Goal: Information Seeking & Learning: Learn about a topic

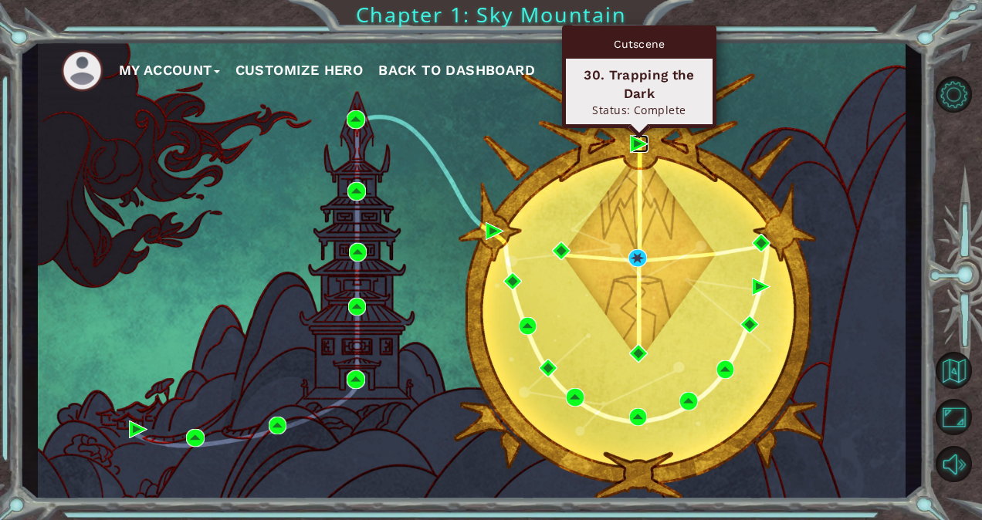
click at [634, 144] on img at bounding box center [639, 144] width 19 height 19
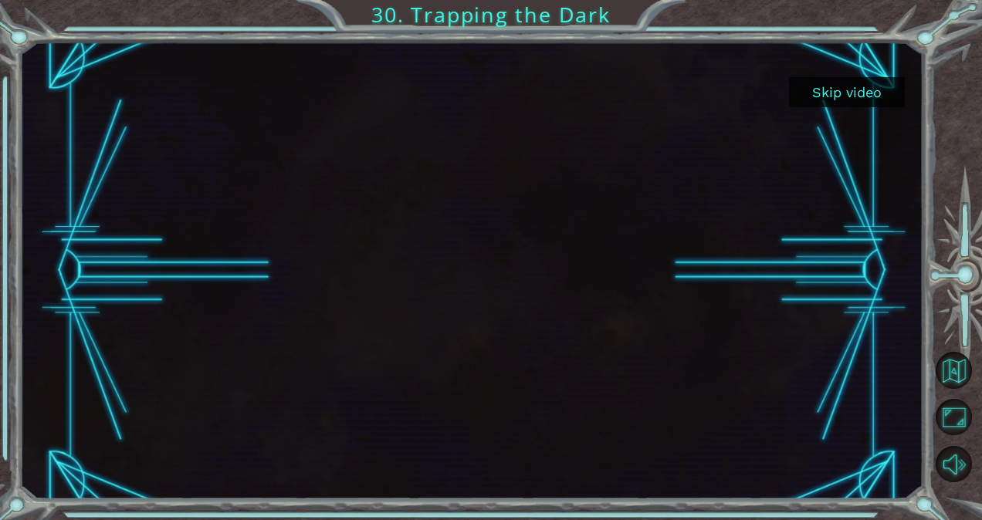
click at [897, 89] on button "Skip video" at bounding box center [847, 92] width 116 height 30
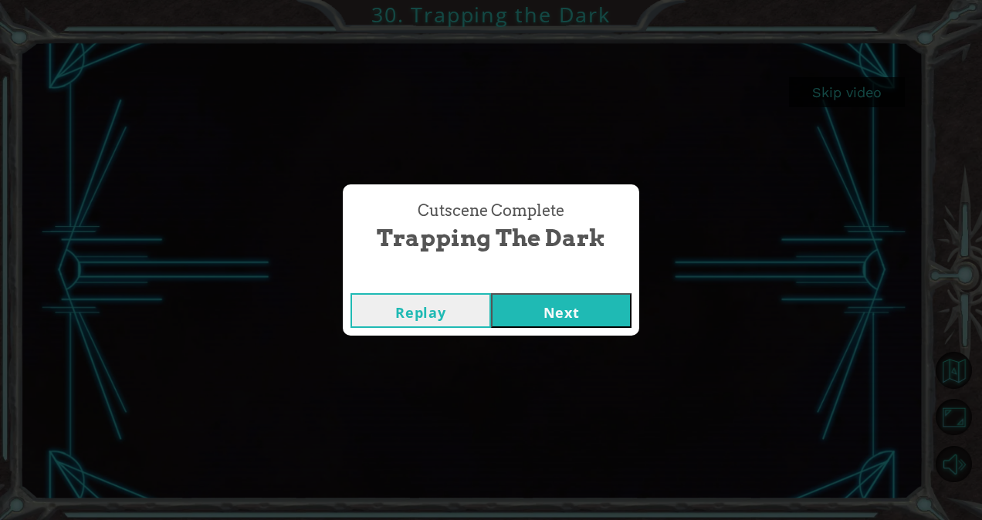
click at [570, 310] on button "Next" at bounding box center [561, 310] width 141 height 35
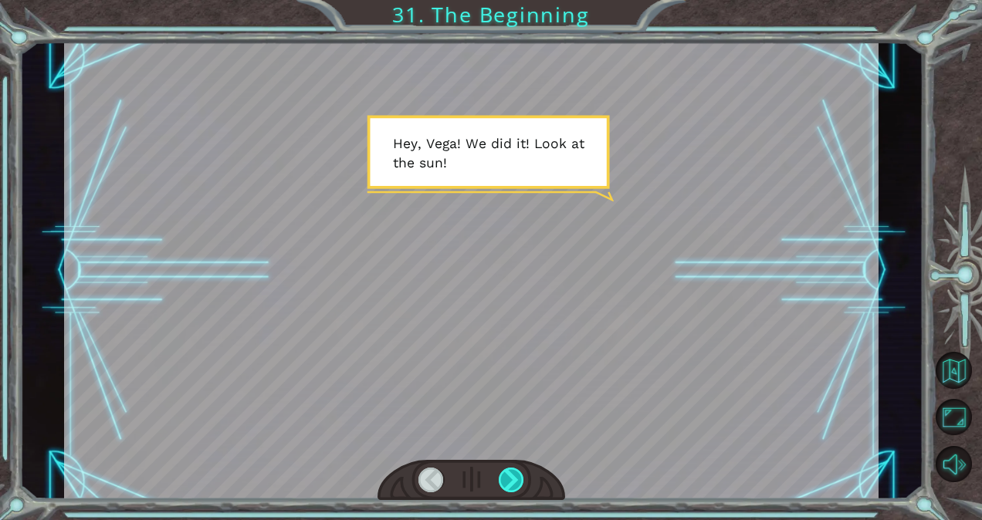
click at [508, 477] on div at bounding box center [511, 480] width 25 height 25
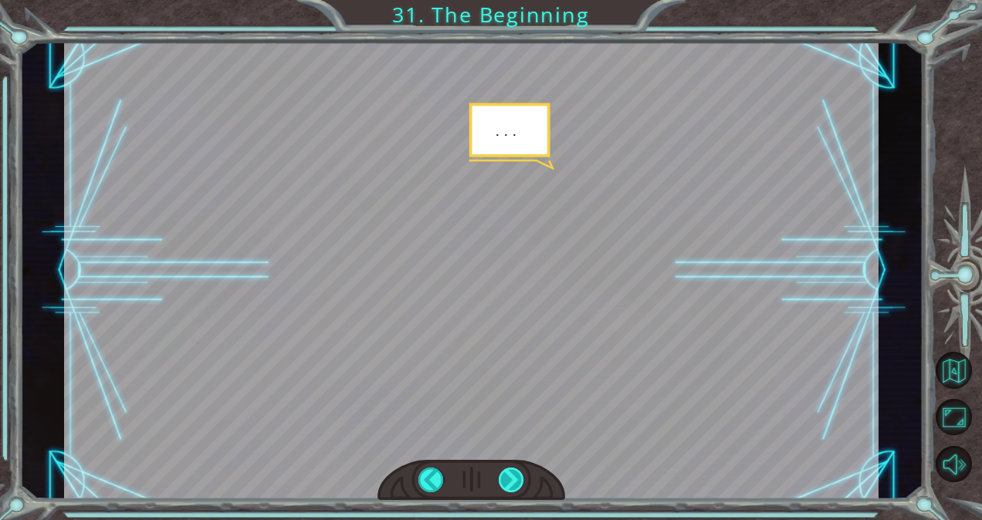
click at [508, 477] on div at bounding box center [511, 480] width 25 height 25
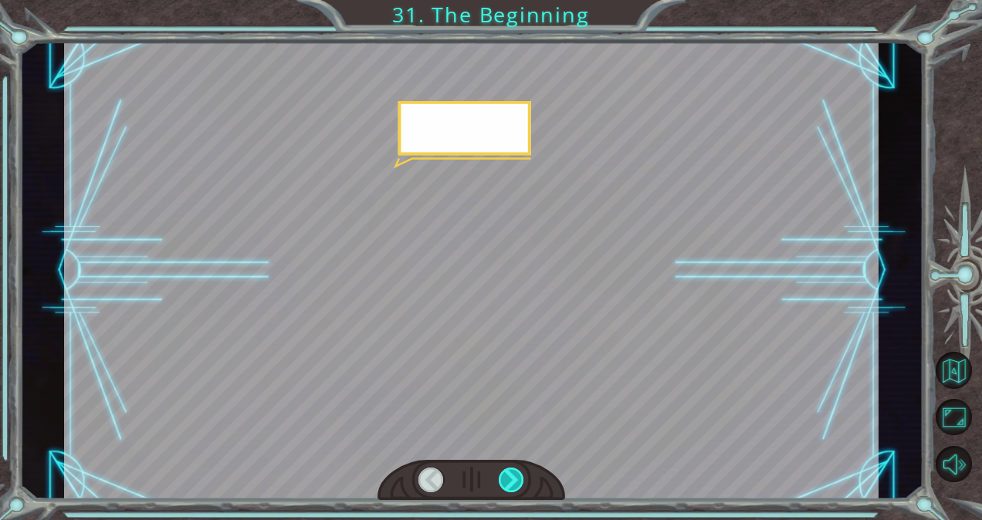
click at [508, 477] on div at bounding box center [511, 480] width 25 height 25
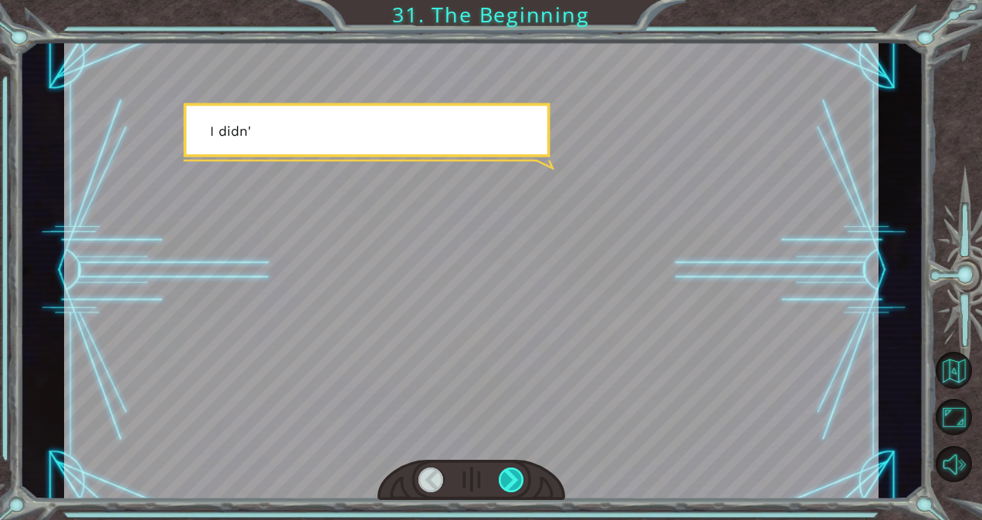
click at [508, 477] on div at bounding box center [511, 480] width 25 height 25
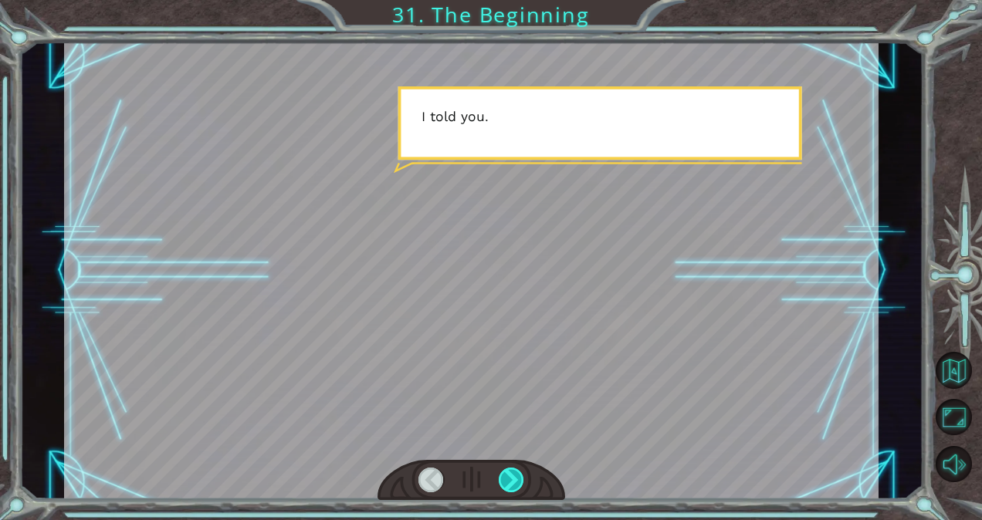
click at [508, 477] on div at bounding box center [511, 480] width 25 height 25
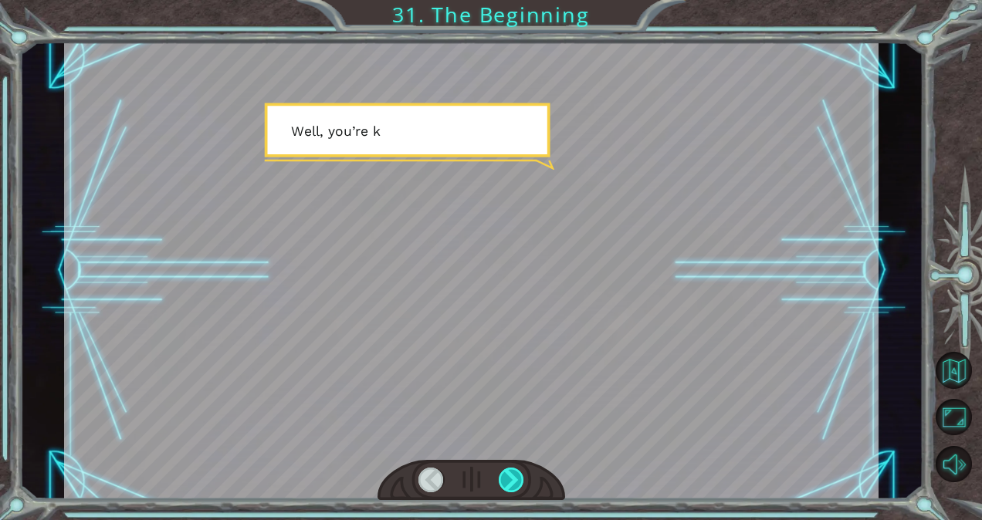
click at [508, 477] on div at bounding box center [511, 480] width 25 height 25
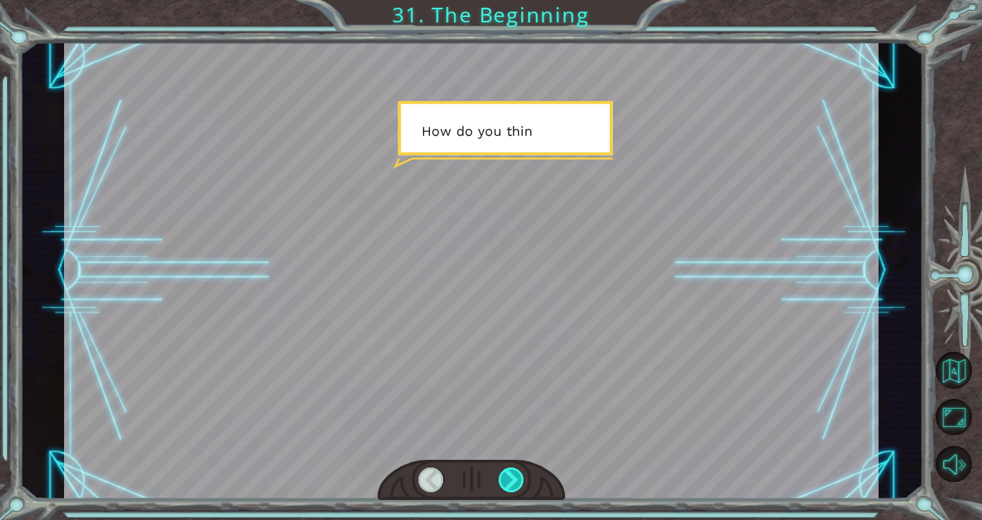
click at [508, 477] on div at bounding box center [511, 480] width 25 height 25
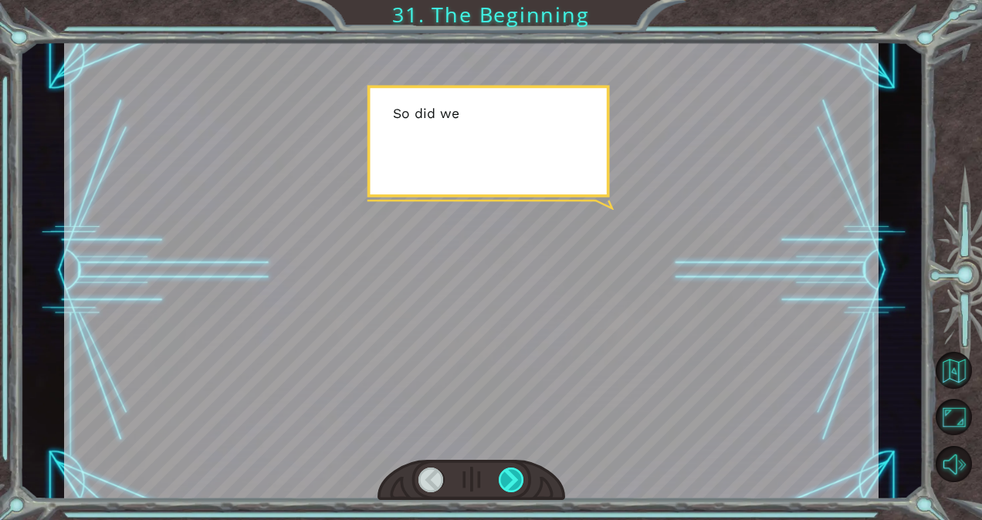
click at [508, 477] on div at bounding box center [511, 480] width 25 height 25
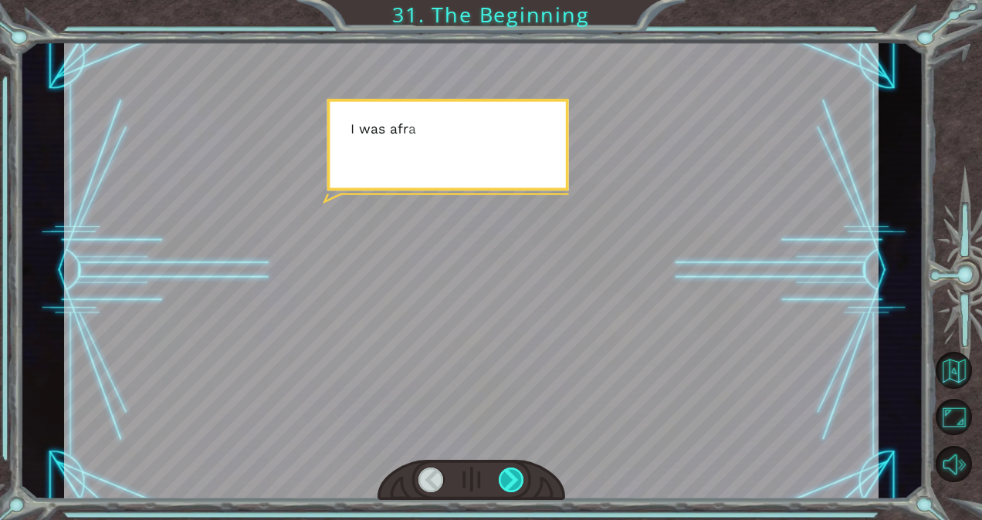
click at [508, 477] on div at bounding box center [511, 480] width 25 height 25
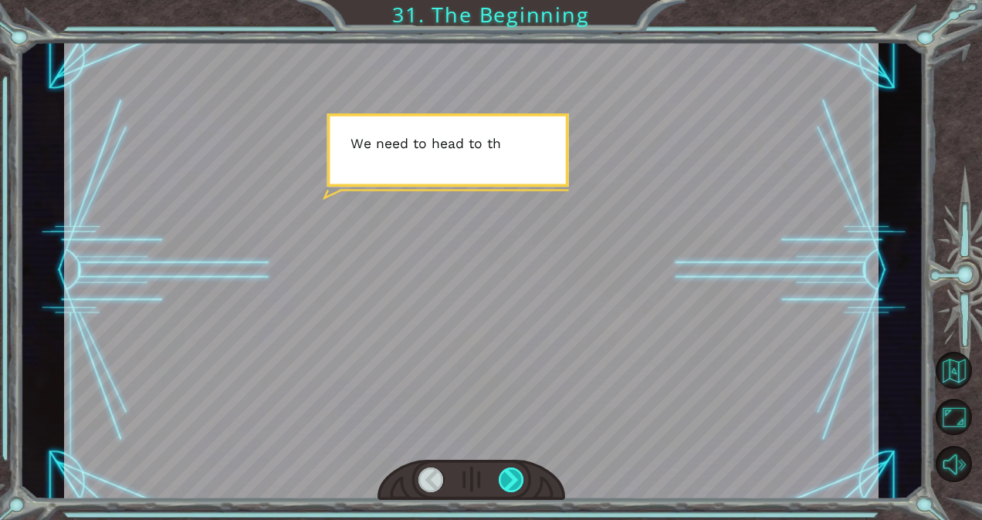
click at [508, 477] on div at bounding box center [511, 480] width 25 height 25
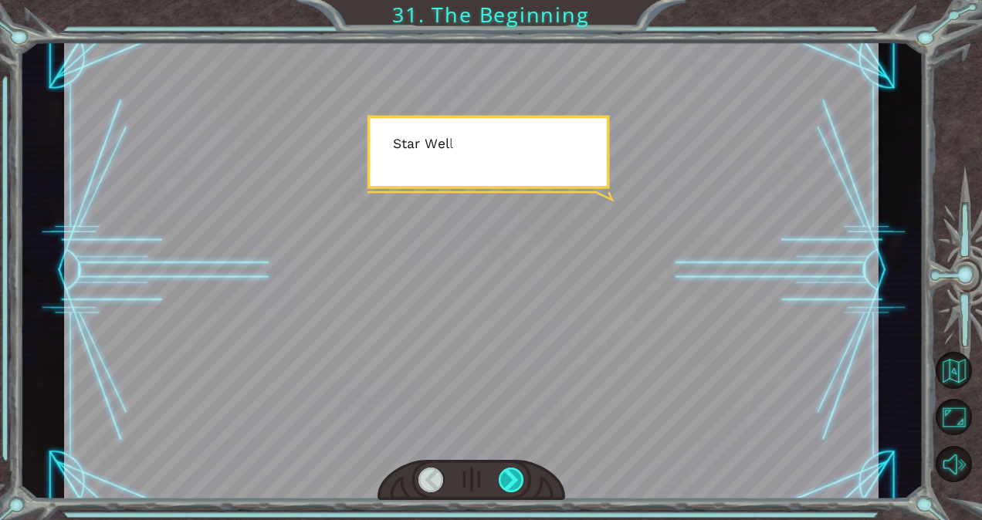
click at [508, 477] on div at bounding box center [511, 480] width 25 height 25
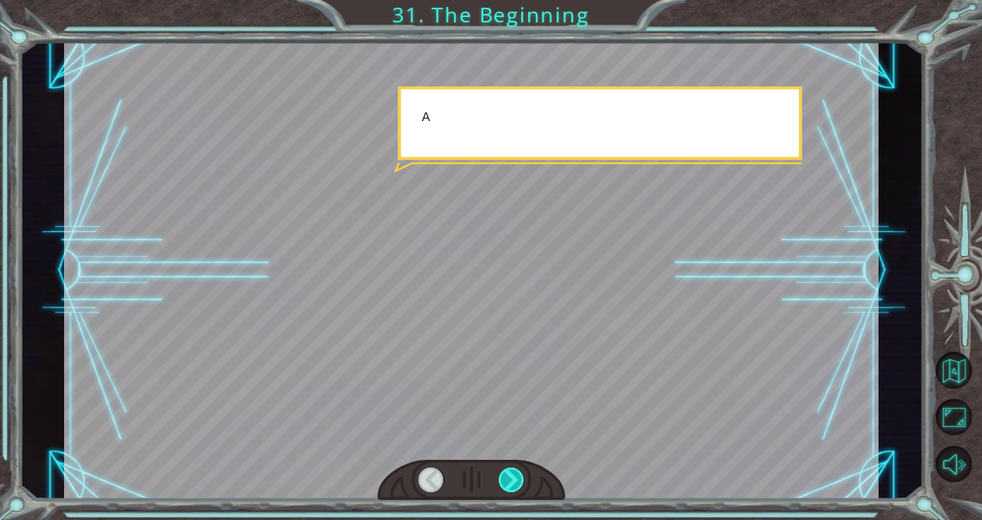
click at [508, 477] on div at bounding box center [511, 480] width 25 height 25
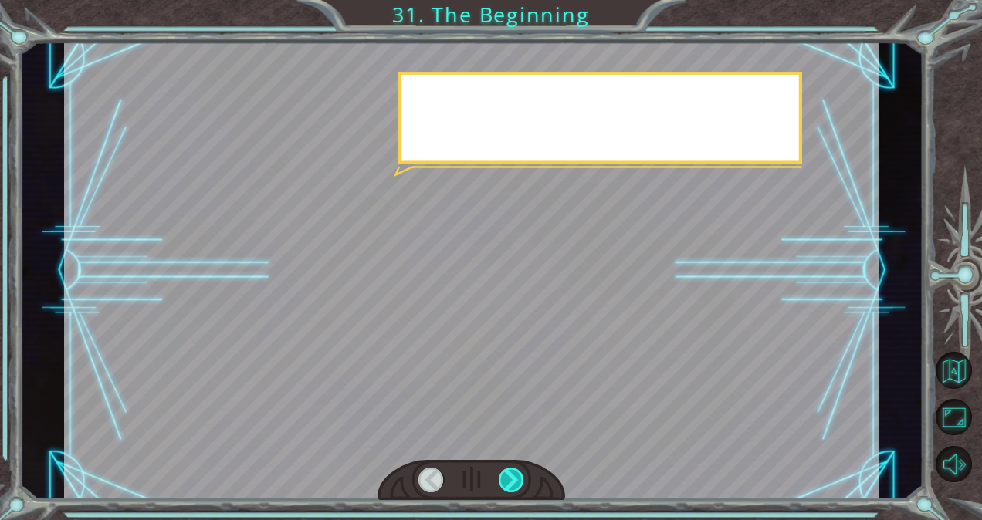
click at [508, 477] on div at bounding box center [511, 480] width 25 height 25
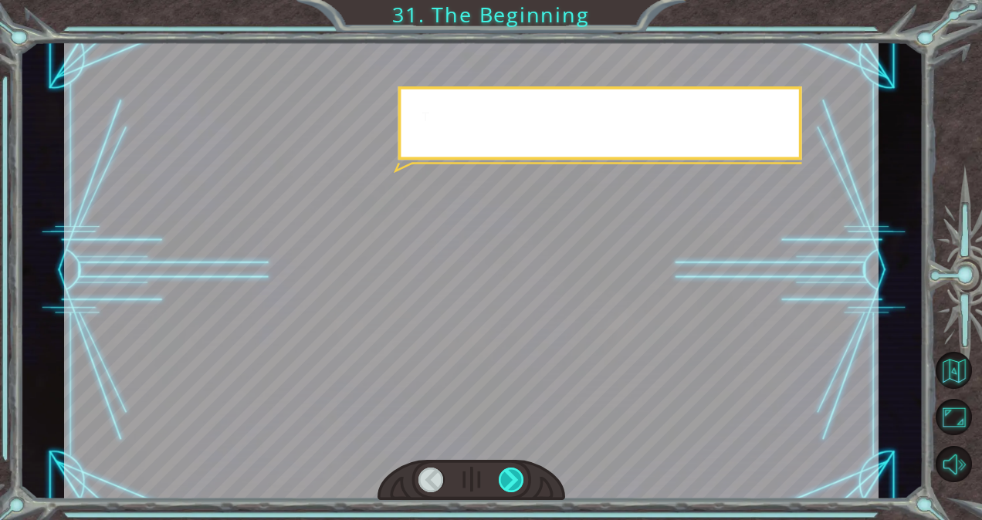
click at [508, 477] on div at bounding box center [511, 480] width 25 height 25
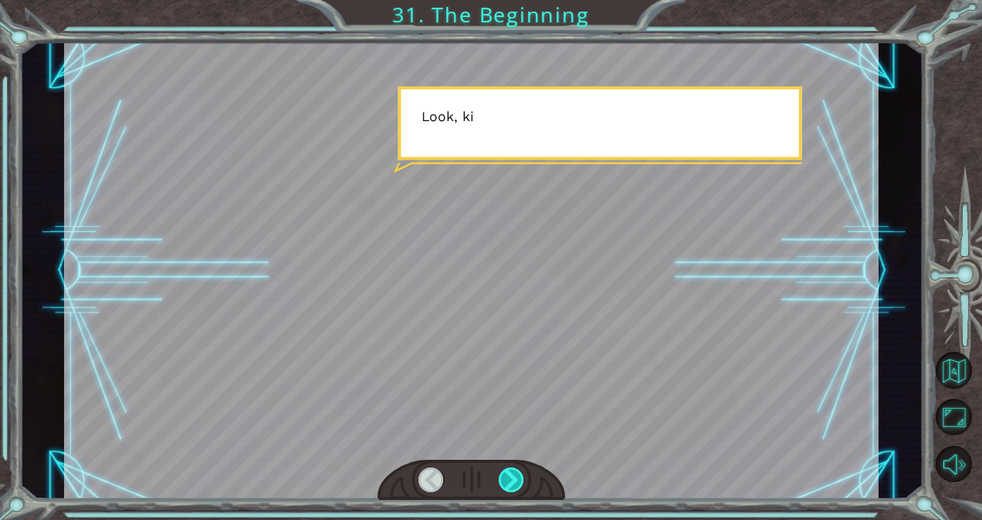
click at [508, 477] on div at bounding box center [511, 480] width 25 height 25
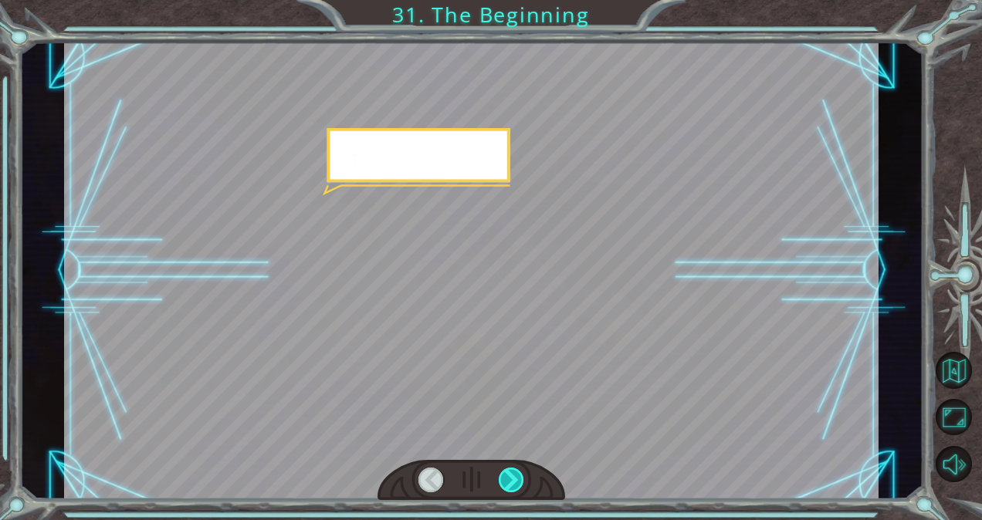
click at [508, 477] on div at bounding box center [511, 480] width 25 height 25
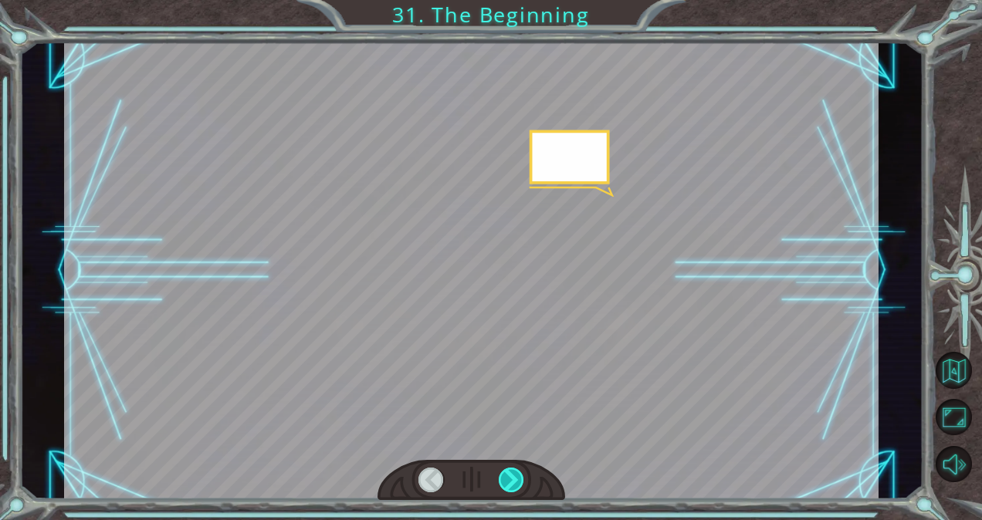
click at [508, 477] on div at bounding box center [511, 480] width 25 height 25
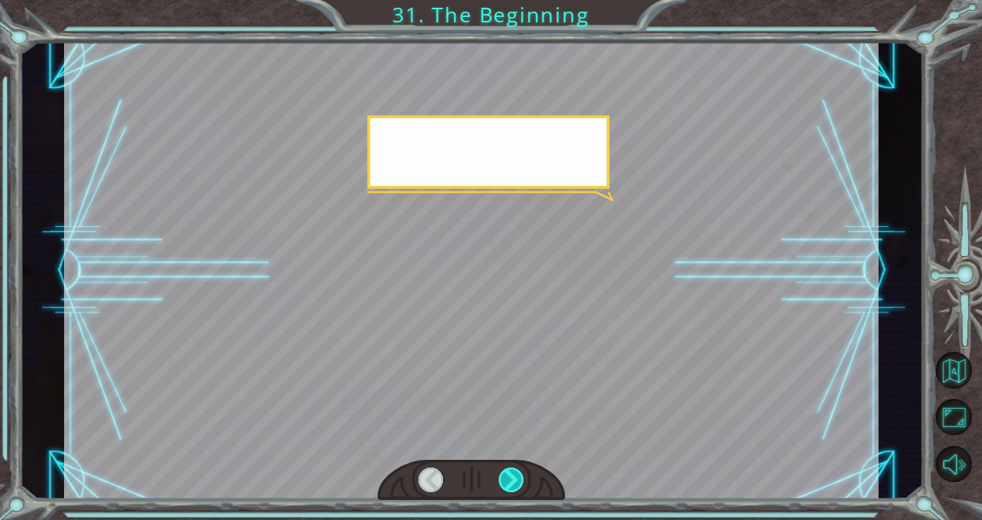
click at [508, 477] on div at bounding box center [511, 480] width 25 height 25
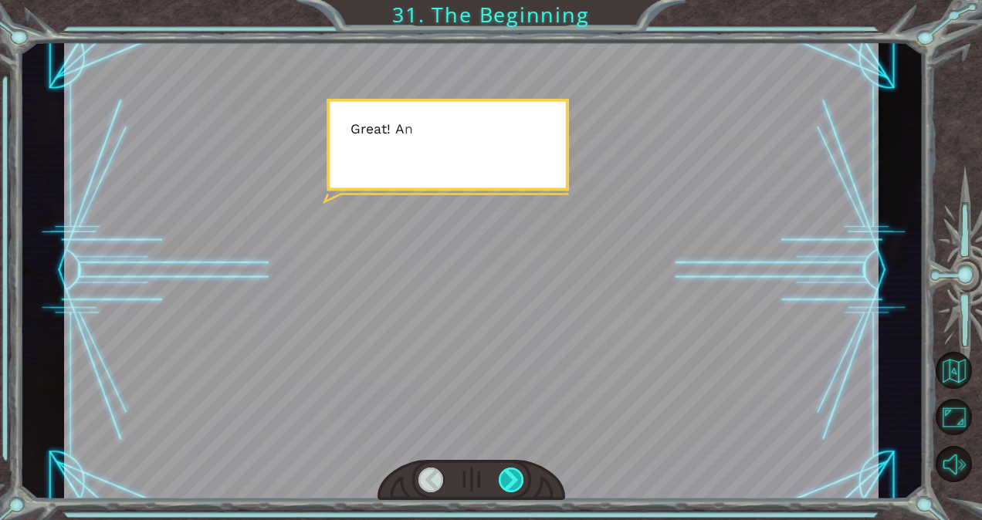
click at [508, 477] on div at bounding box center [511, 480] width 25 height 25
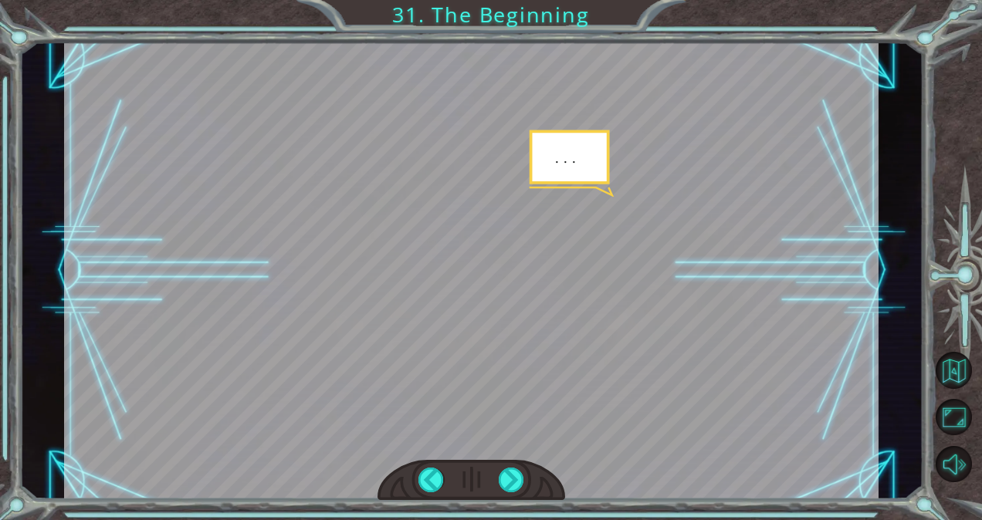
drag, startPoint x: 508, startPoint y: 477, endPoint x: 503, endPoint y: 454, distance: 23.8
click at [503, 454] on div at bounding box center [471, 271] width 815 height 458
click at [510, 479] on div at bounding box center [511, 480] width 25 height 25
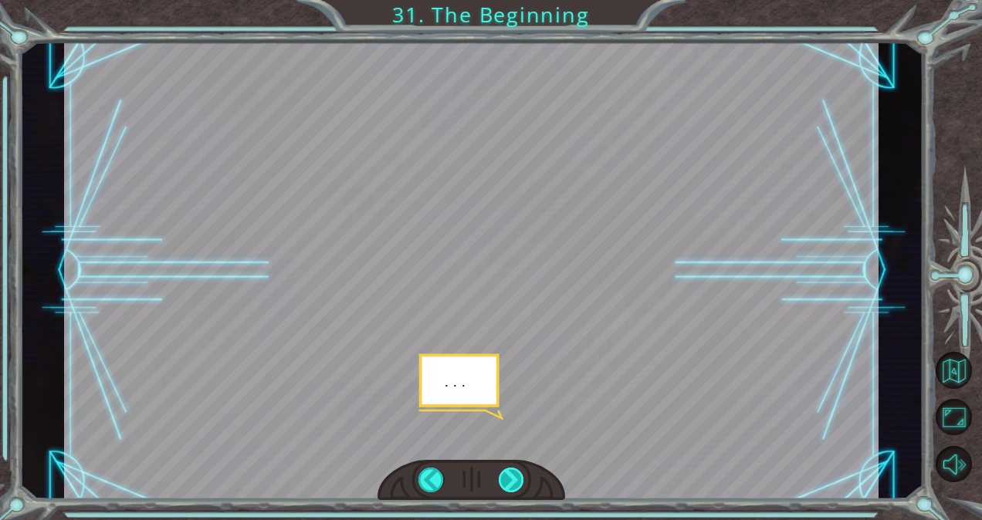
click at [510, 479] on div at bounding box center [511, 480] width 25 height 25
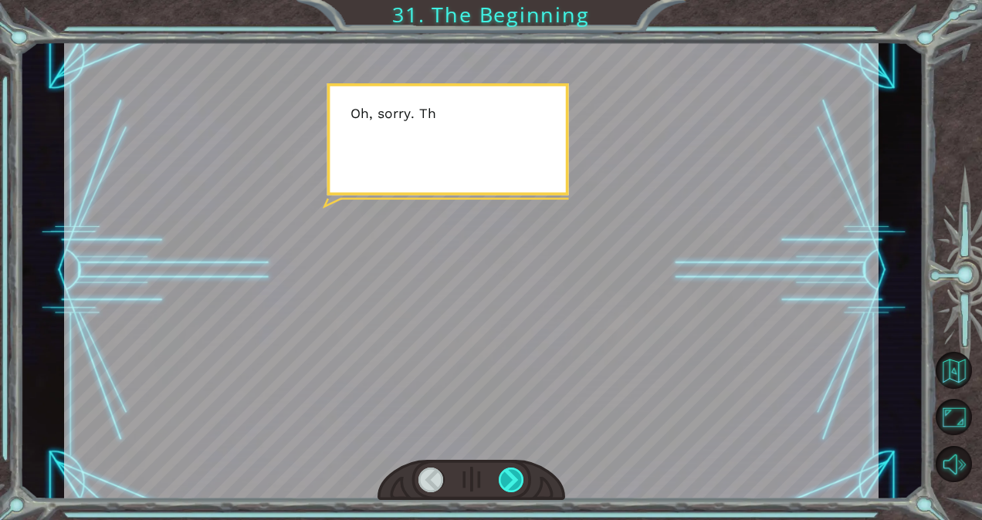
click at [510, 479] on div at bounding box center [511, 480] width 25 height 25
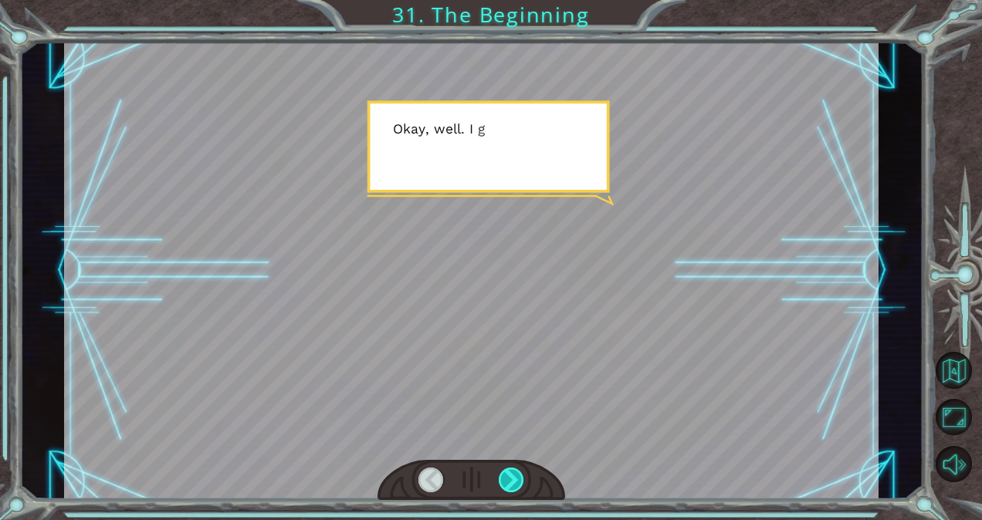
click at [510, 479] on div at bounding box center [511, 480] width 25 height 25
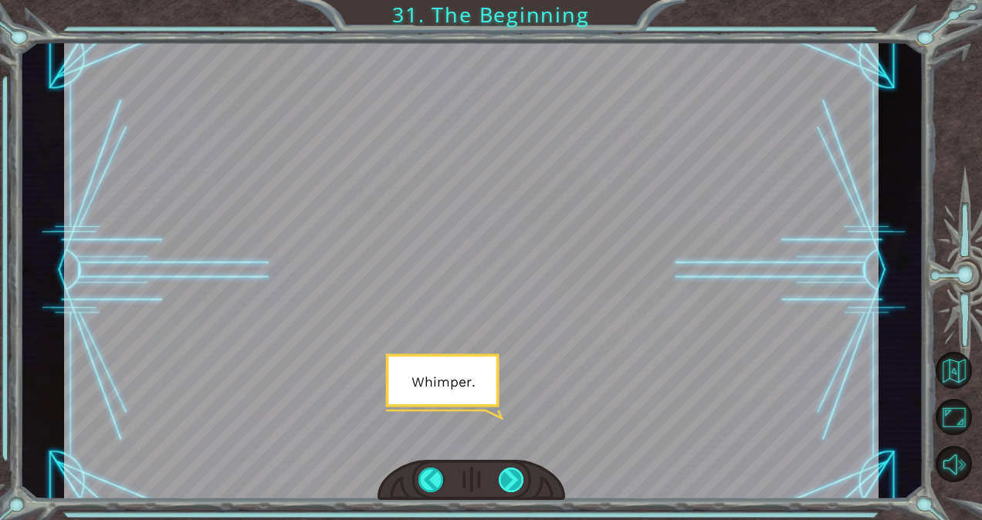
click at [510, 479] on div at bounding box center [511, 480] width 25 height 25
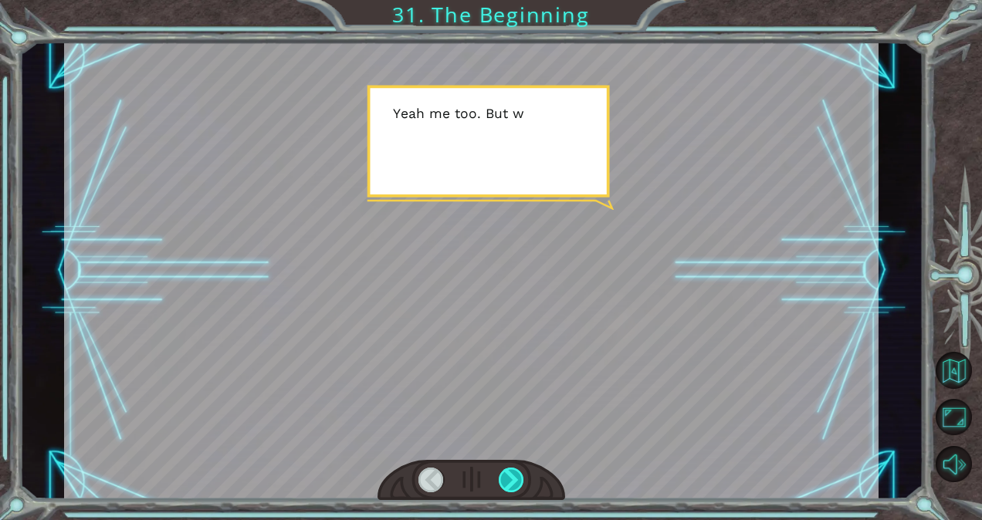
click at [510, 479] on div at bounding box center [511, 480] width 25 height 25
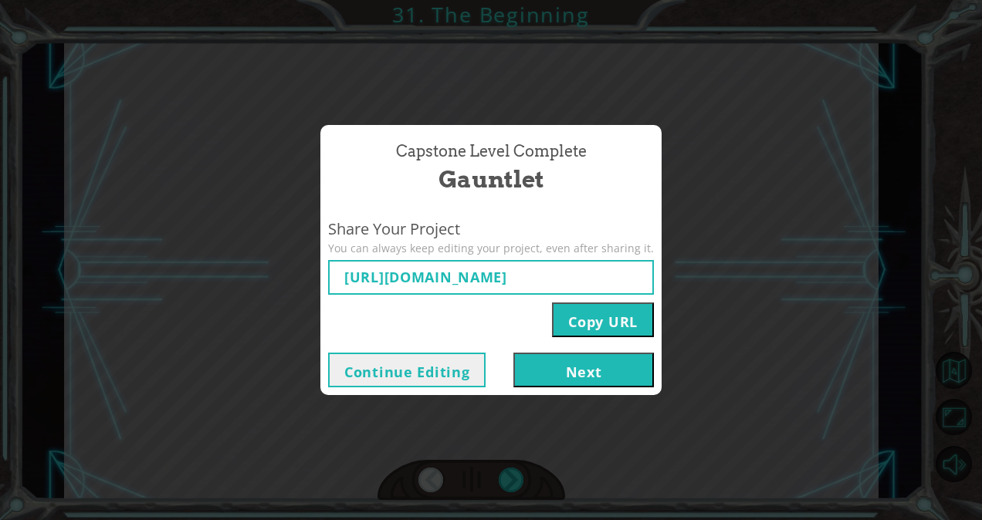
type input "[URL][DOMAIN_NAME]"
click at [579, 375] on button "Next" at bounding box center [583, 370] width 141 height 35
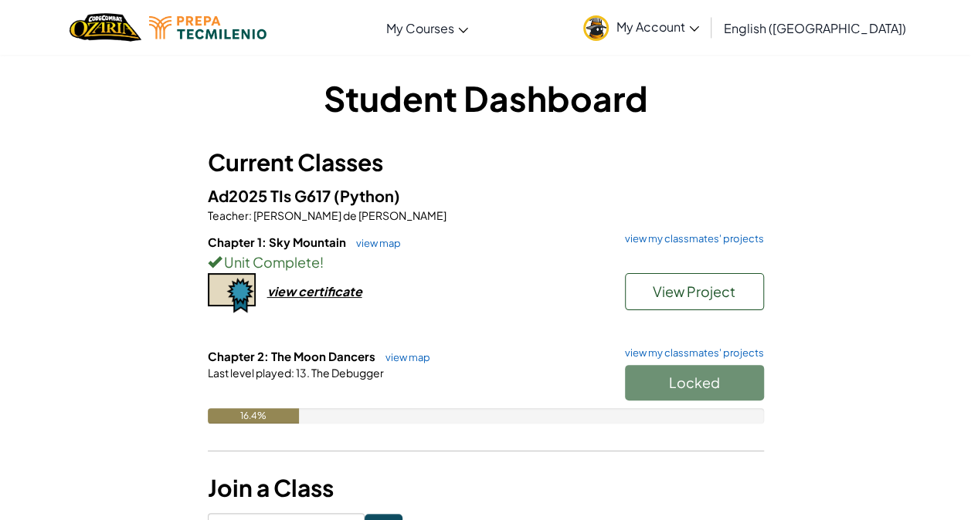
scroll to position [2, 0]
click at [408, 358] on link "view map" at bounding box center [404, 358] width 53 height 12
